Goal: Download file/media

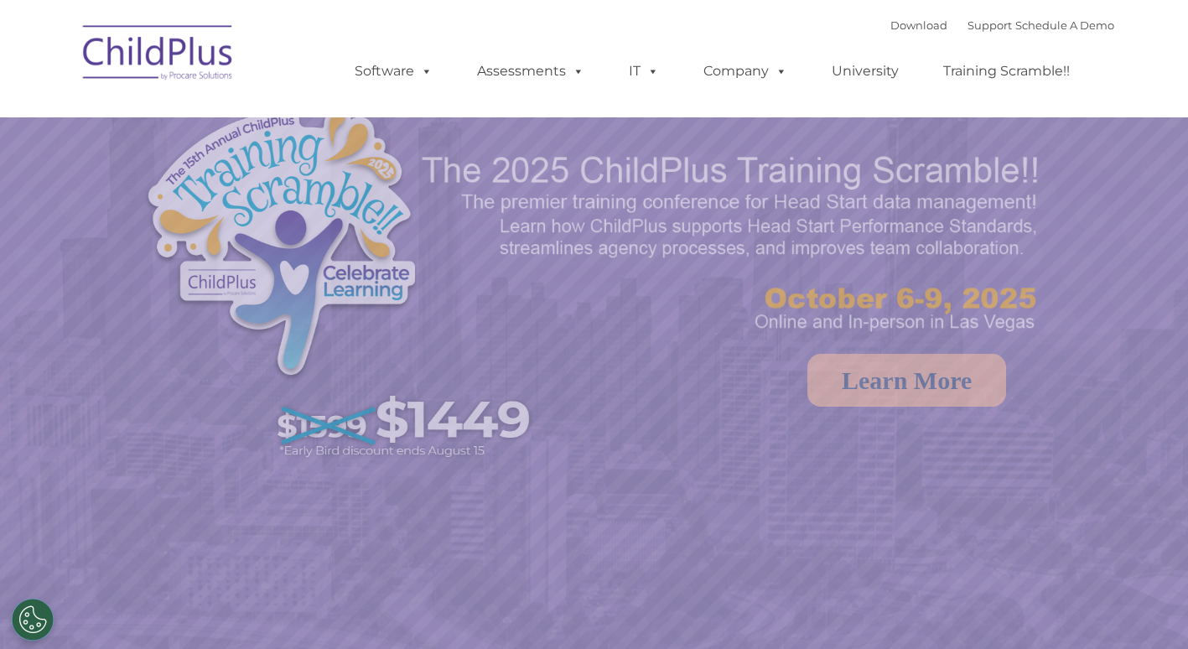
select select "MEDIUM"
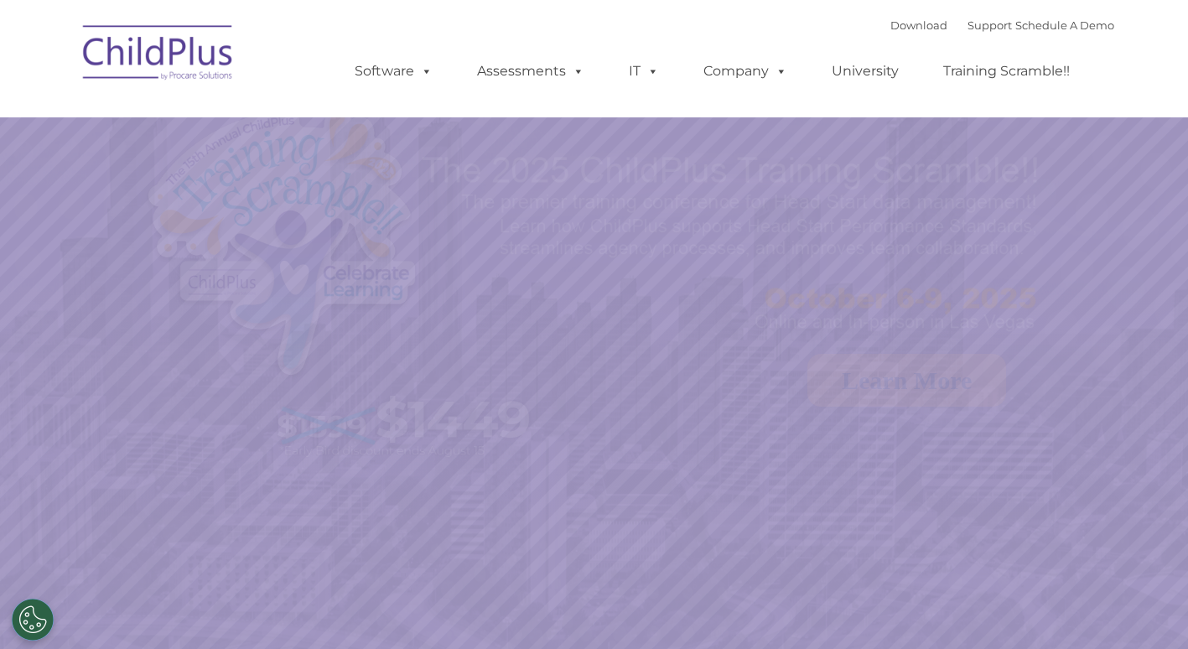
select select "MEDIUM"
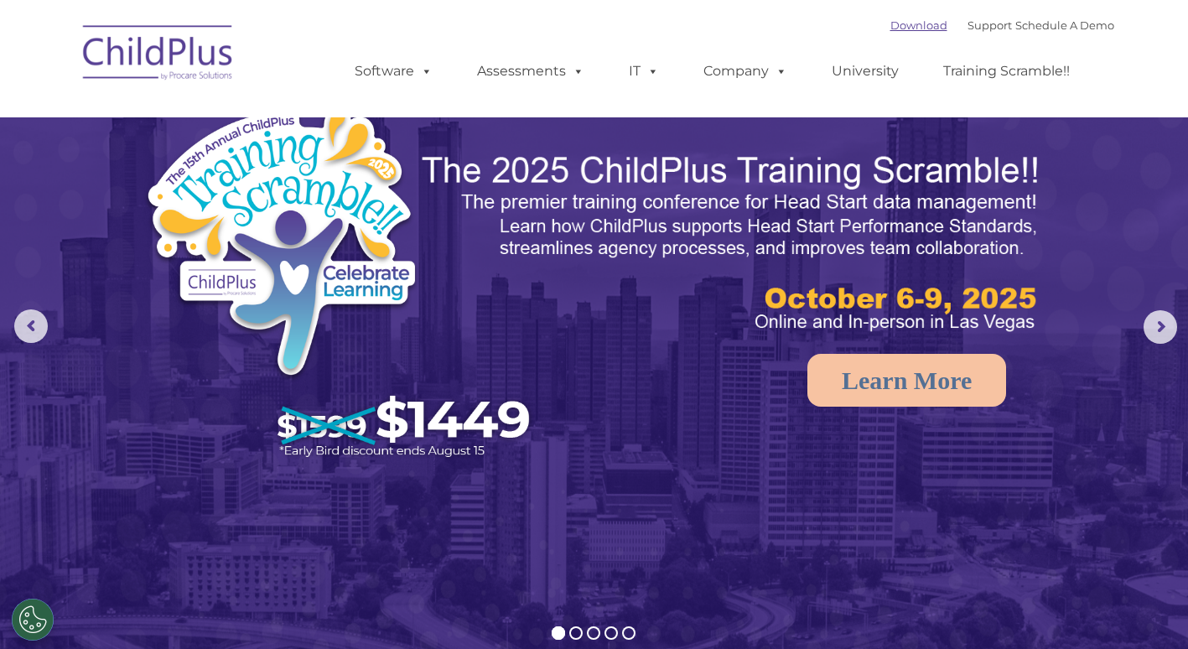
click at [898, 26] on link "Download" at bounding box center [919, 24] width 57 height 13
